Goal: Obtain resource: Download file/media

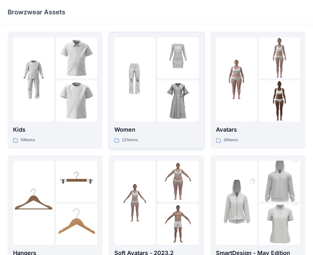
click at [171, 91] on img at bounding box center [177, 100] width 41 height 41
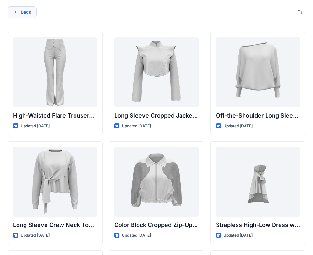
click at [23, 12] on button "Back" at bounding box center [22, 11] width 29 height 11
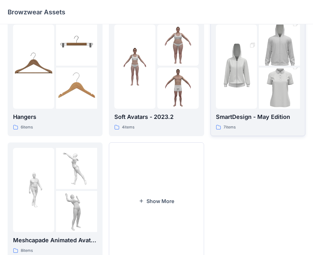
scroll to position [127, 0]
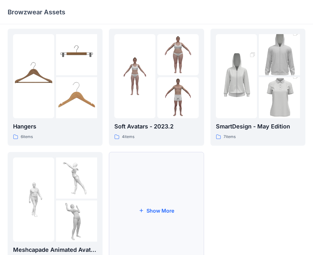
click at [160, 209] on button "Show More" at bounding box center [156, 210] width 95 height 117
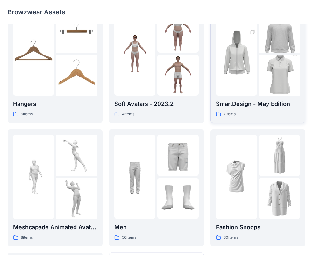
scroll to position [158, 0]
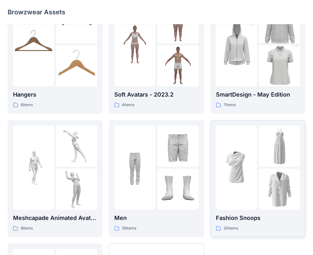
click at [265, 149] on img at bounding box center [279, 146] width 41 height 41
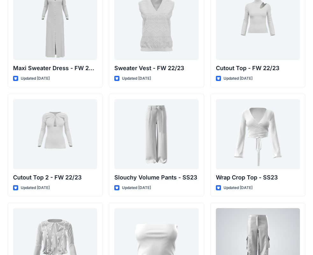
scroll to position [264, 0]
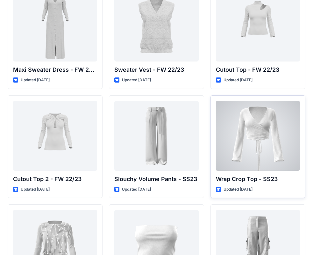
click at [261, 137] on div at bounding box center [258, 136] width 84 height 70
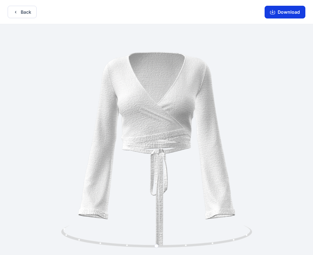
click at [287, 10] on button "Download" at bounding box center [285, 12] width 41 height 13
click at [282, 10] on button "Download" at bounding box center [285, 12] width 41 height 13
